Goal: Navigation & Orientation: Understand site structure

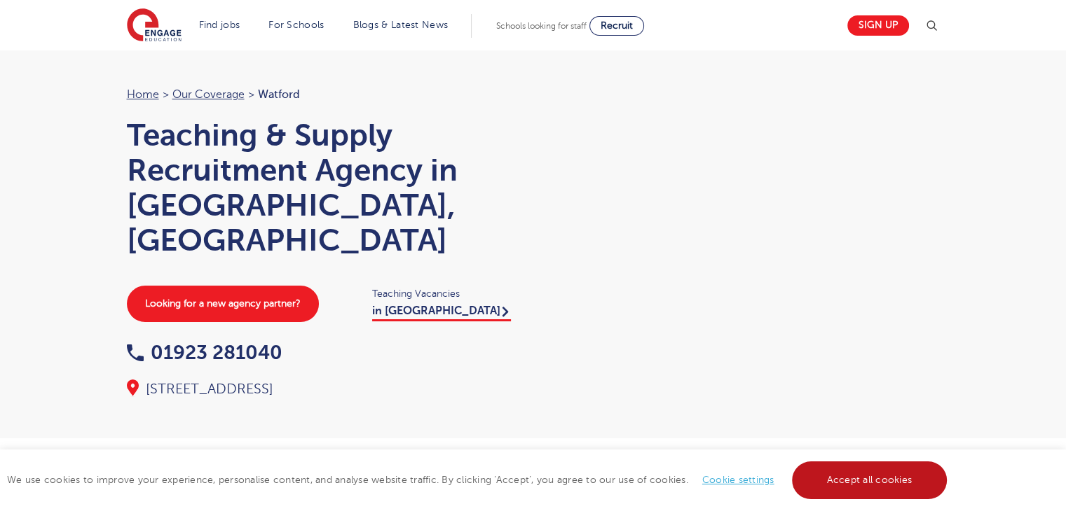
click at [884, 472] on link "Accept all cookies" at bounding box center [870, 481] width 156 height 38
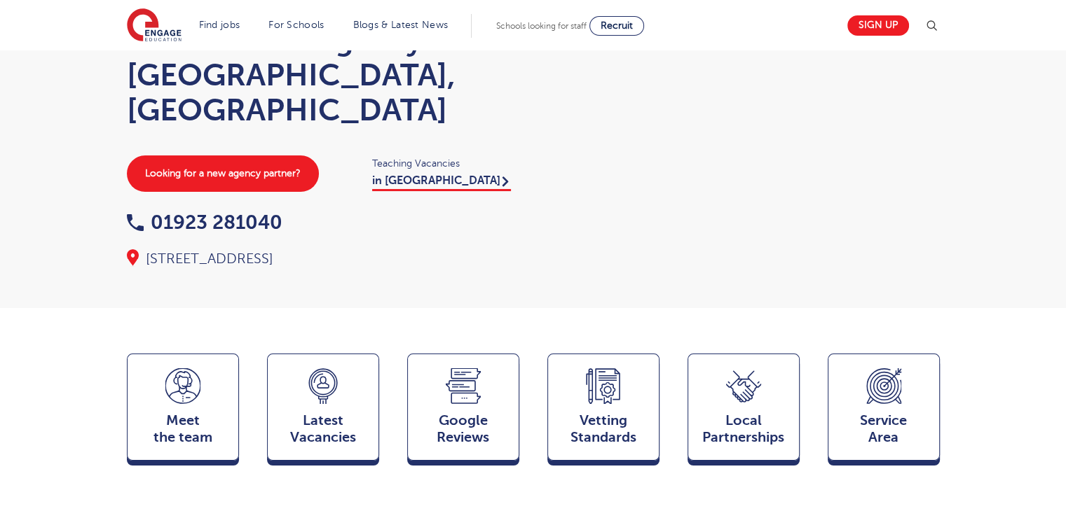
scroll to position [196, 0]
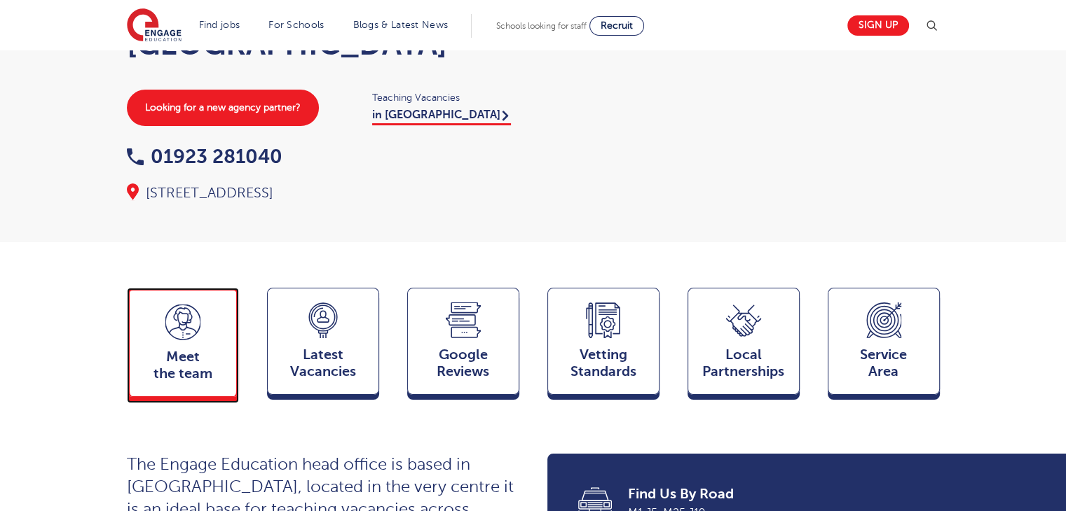
click at [205, 349] on span "Meet the team" at bounding box center [183, 366] width 92 height 34
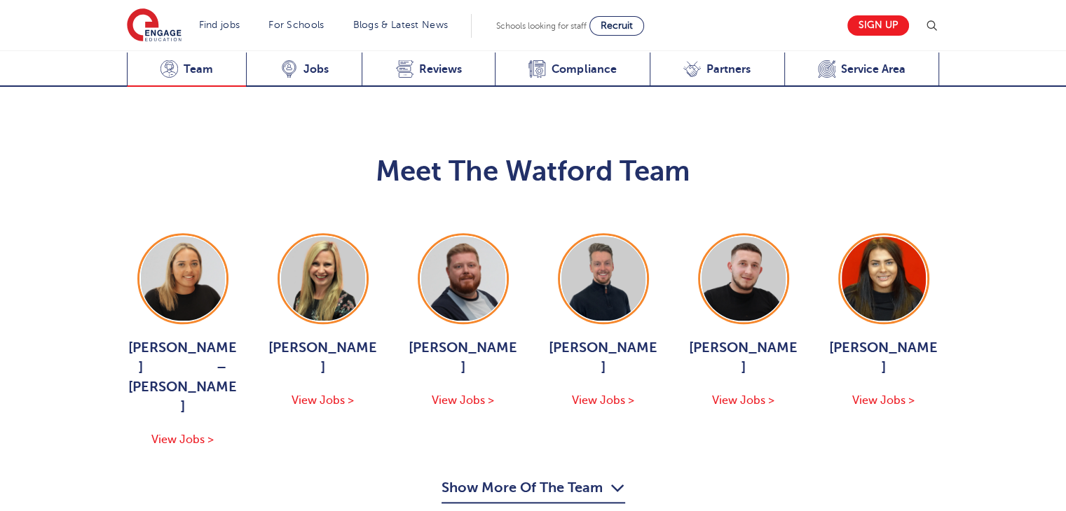
scroll to position [1386, 0]
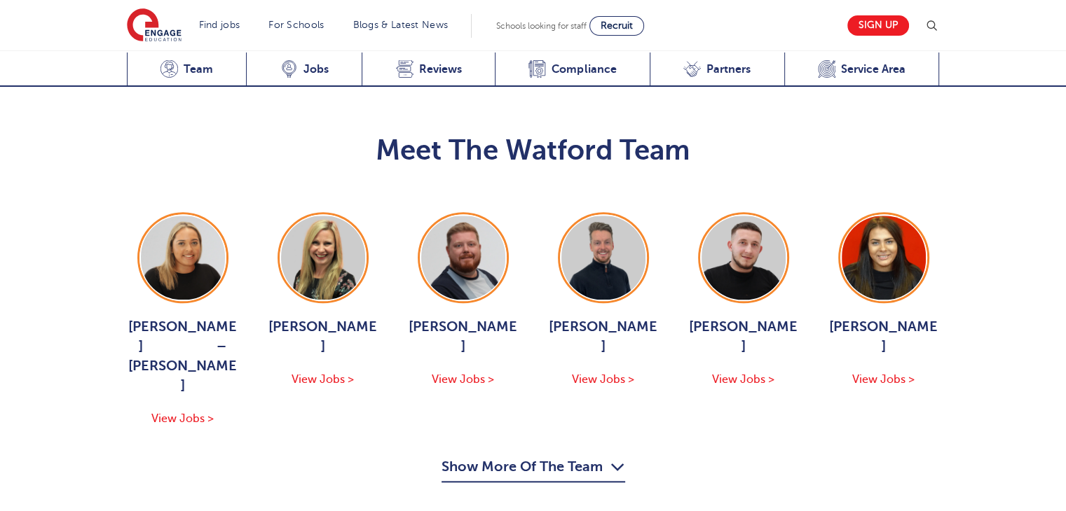
click at [514, 456] on button "Show More Of The Team" at bounding box center [533, 469] width 184 height 27
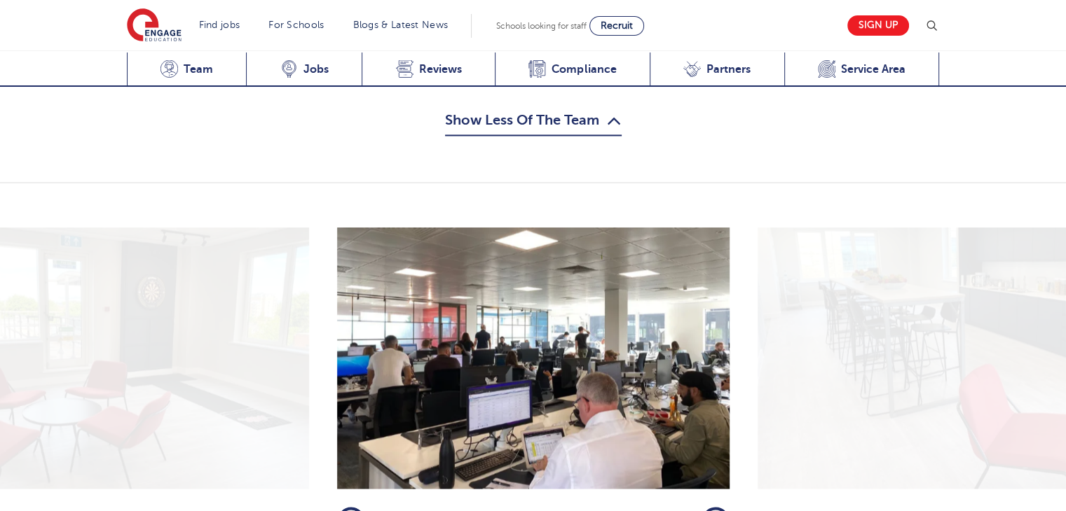
scroll to position [2357, 0]
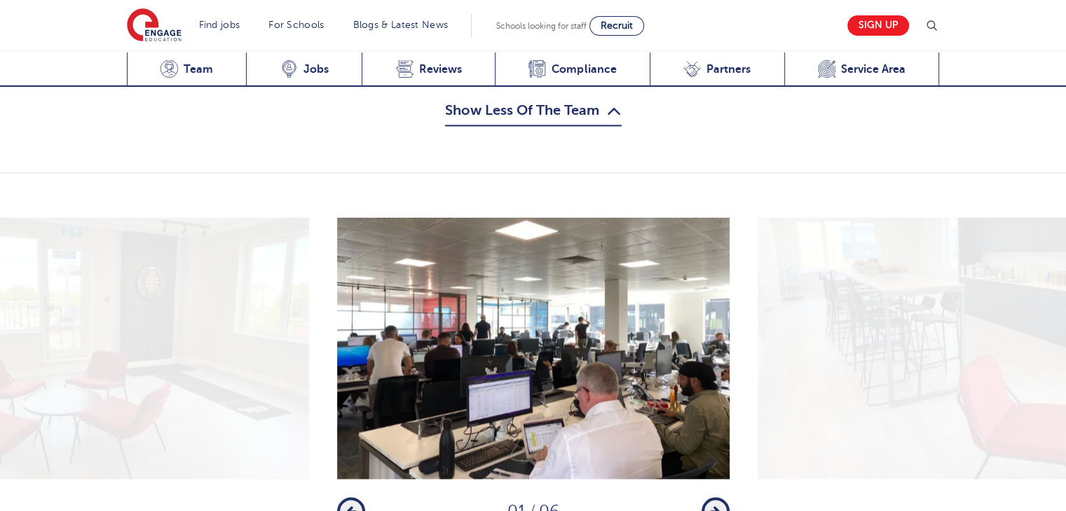
click at [712, 505] on icon "button" at bounding box center [715, 511] width 11 height 13
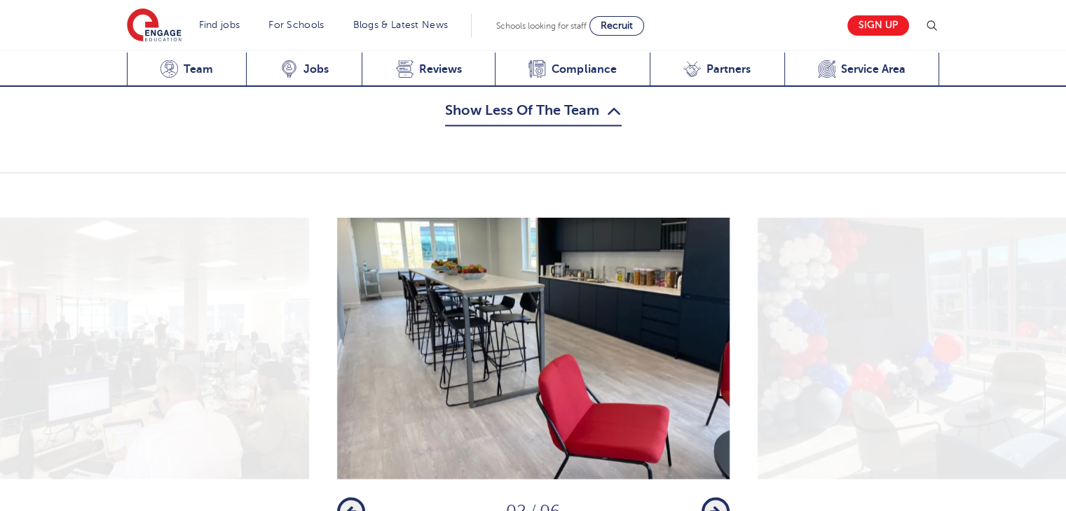
click at [712, 505] on icon "button" at bounding box center [715, 511] width 11 height 13
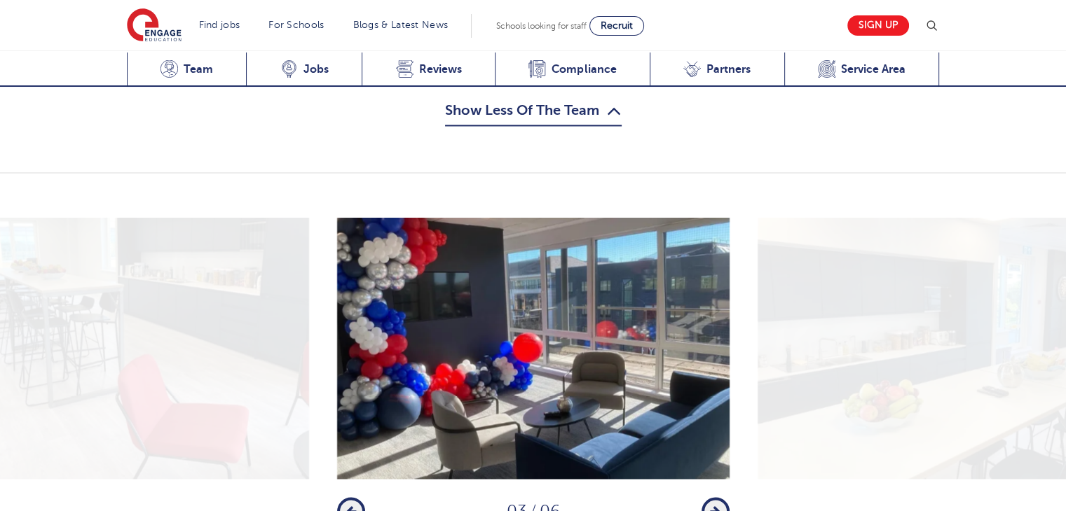
click at [712, 505] on icon "button" at bounding box center [715, 511] width 11 height 13
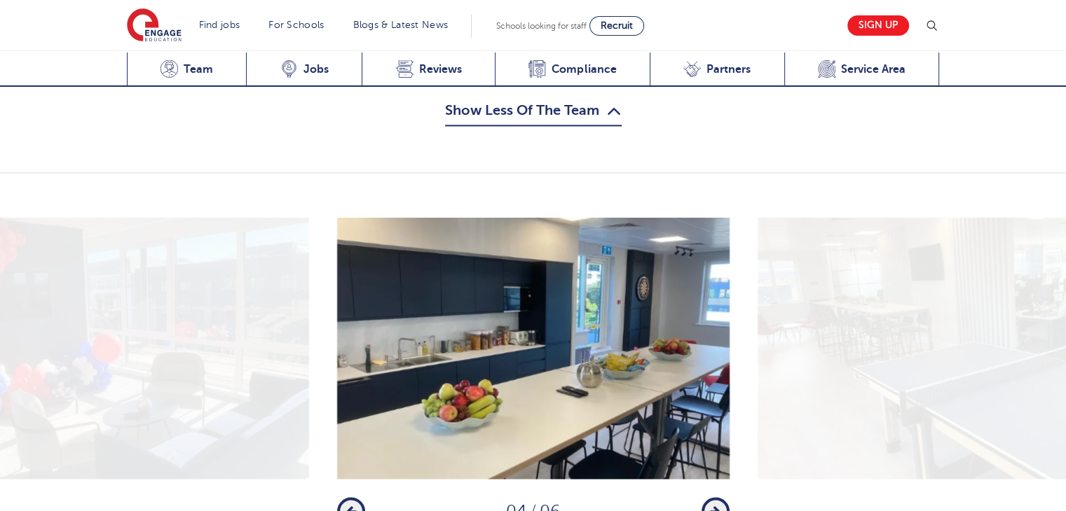
click at [712, 505] on icon "button" at bounding box center [715, 511] width 11 height 13
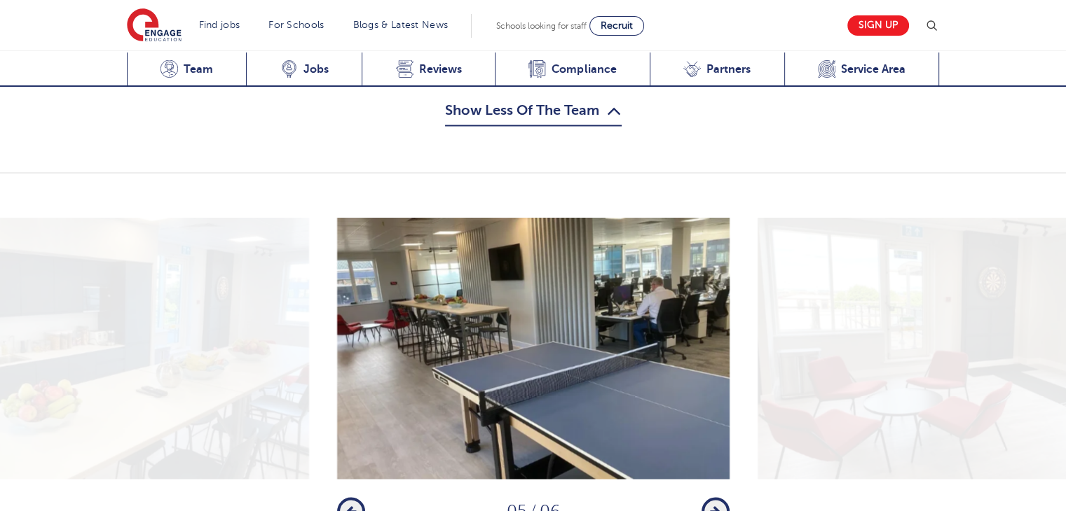
click at [712, 505] on icon "button" at bounding box center [715, 511] width 11 height 13
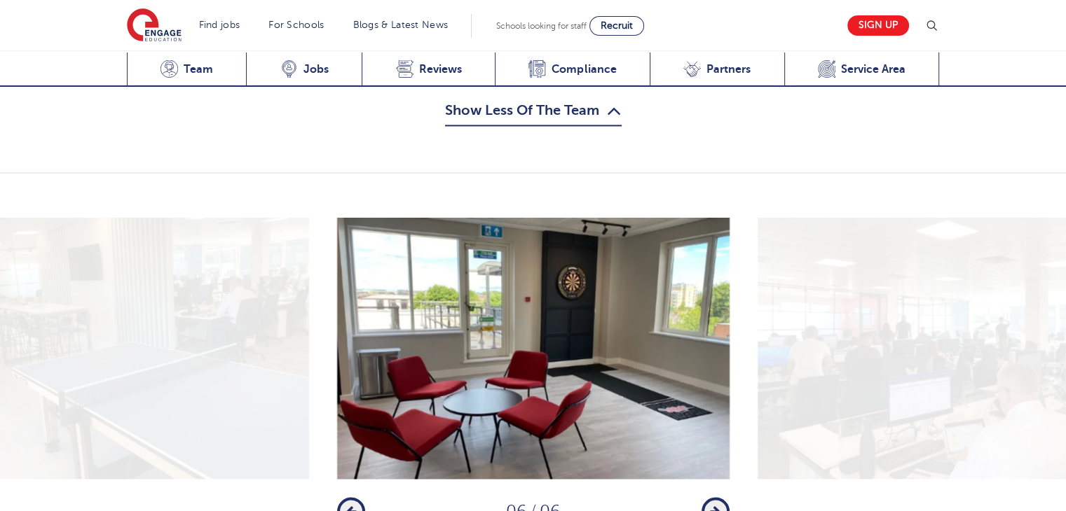
click at [712, 505] on icon "button" at bounding box center [715, 511] width 11 height 13
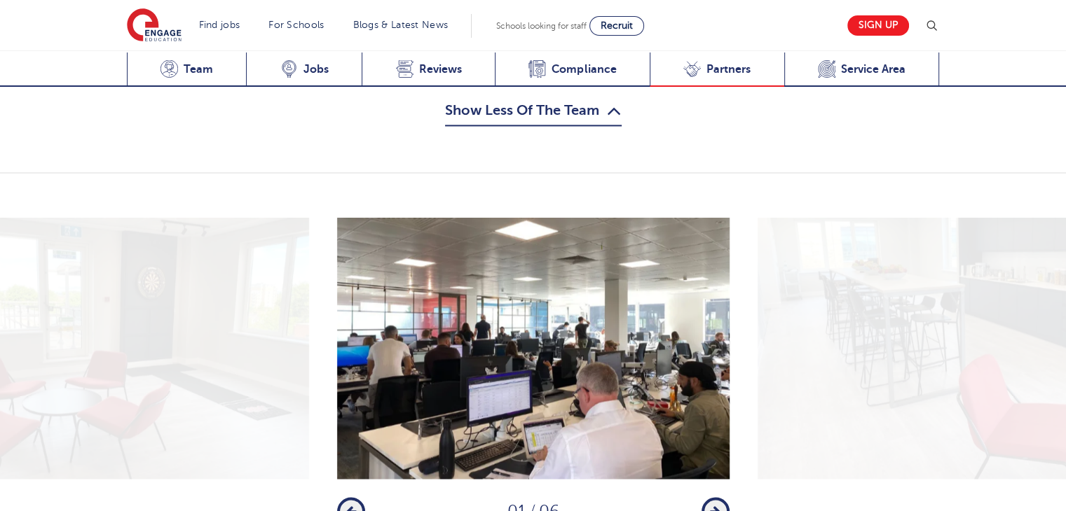
click at [712, 67] on span "Partners" at bounding box center [728, 69] width 44 height 14
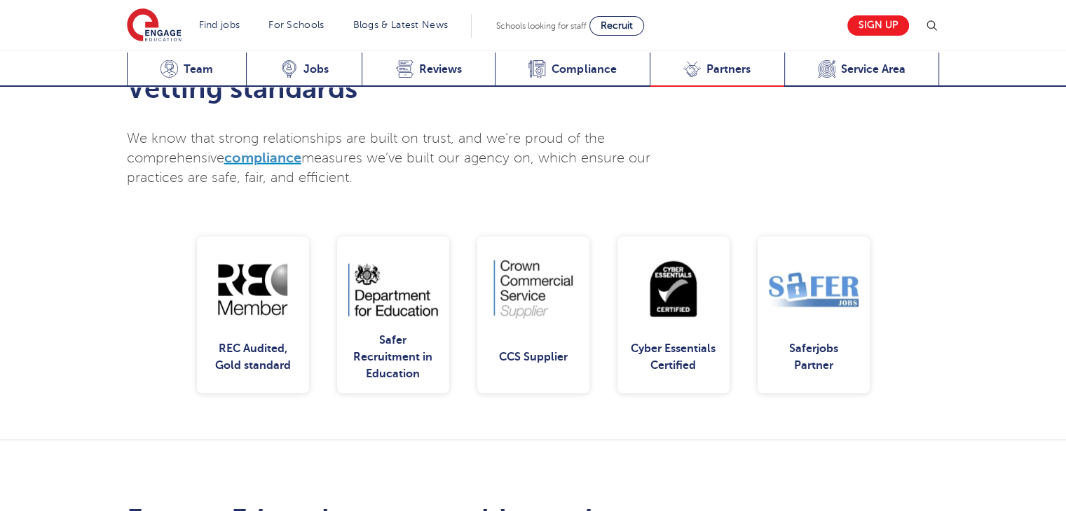
scroll to position [3962, 0]
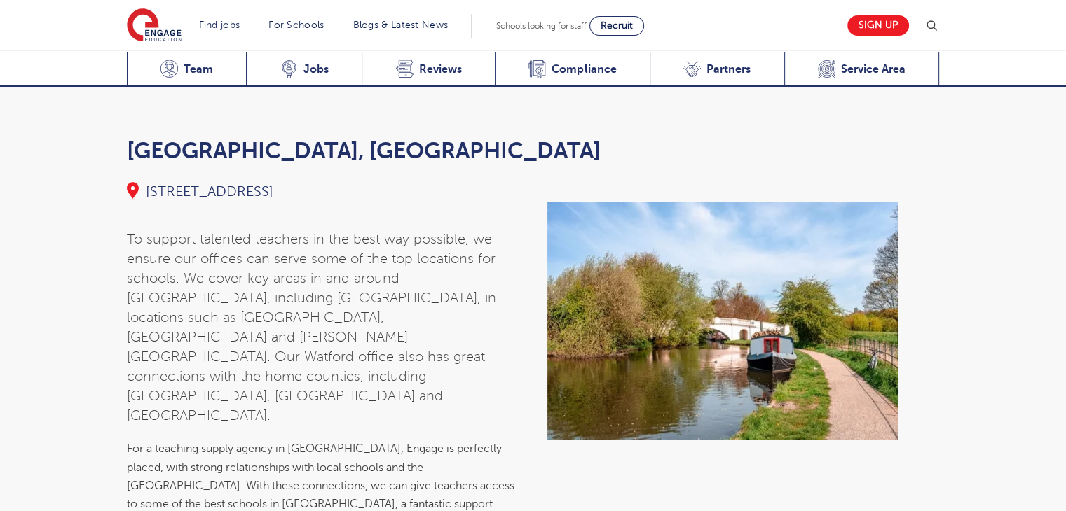
scroll to position [5709, 0]
